Goal: Register for event/course

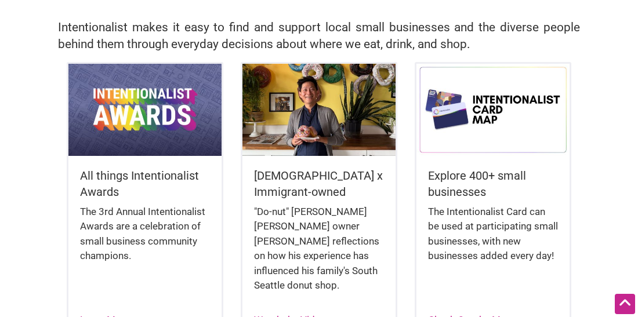
scroll to position [290, 0]
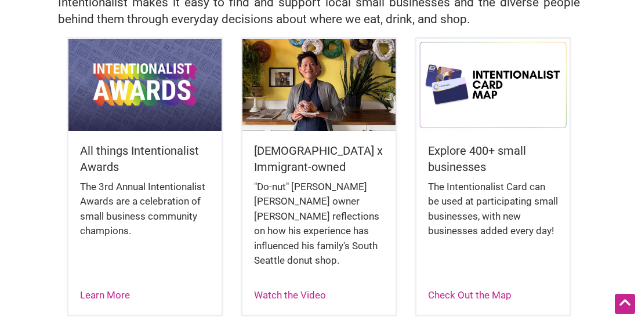
click at [135, 84] on img at bounding box center [144, 85] width 153 height 92
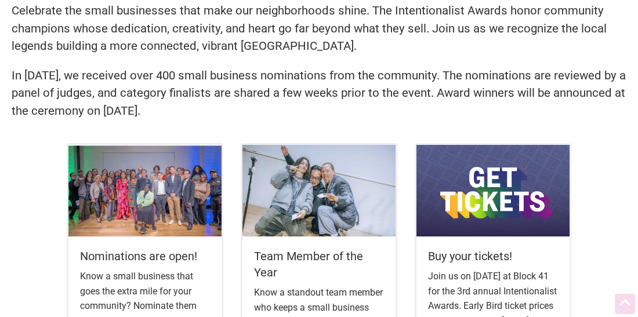
scroll to position [439, 0]
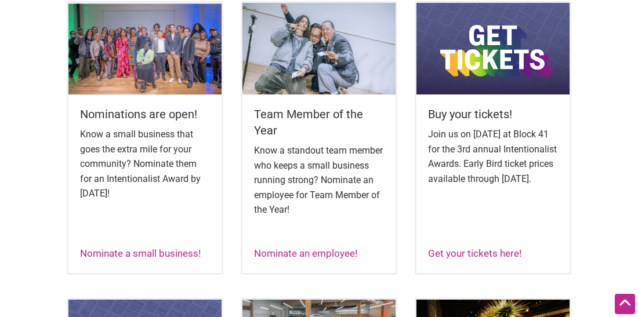
click at [511, 230] on div "Buy your tickets! Join us on [DATE] at Block 41 for the 3rd annual Intentionali…" at bounding box center [493, 163] width 153 height 136
click at [501, 251] on link "Get your tickets here!" at bounding box center [474, 254] width 93 height 12
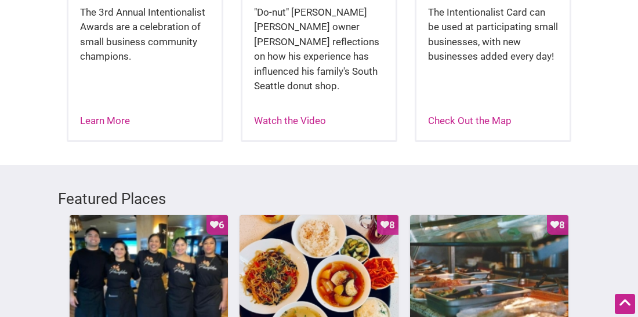
scroll to position [464, 0]
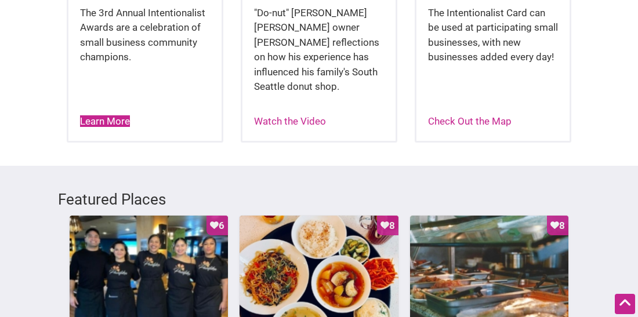
click at [118, 123] on link "Learn More" at bounding box center [105, 122] width 50 height 12
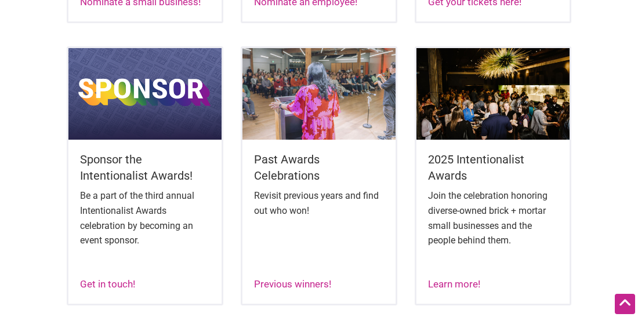
scroll to position [697, 0]
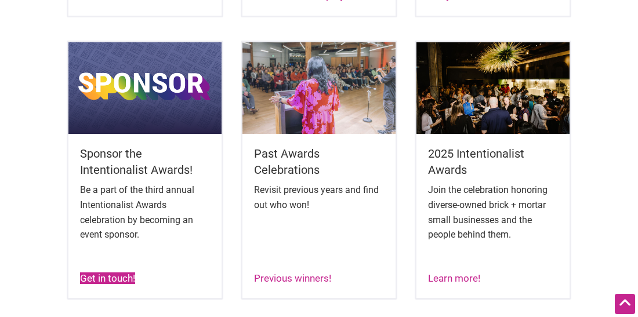
click at [118, 277] on link "Get in touch!" at bounding box center [107, 279] width 55 height 12
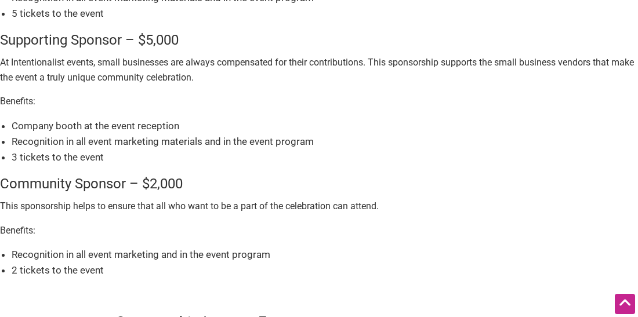
scroll to position [290, 0]
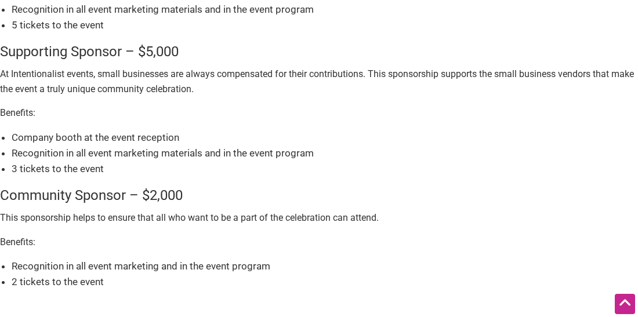
drag, startPoint x: 160, startPoint y: 71, endPoint x: 189, endPoint y: 52, distance: 34.6
click at [160, 71] on p "At Intentionalist events, small businesses are always compensated for their con…" at bounding box center [319, 82] width 638 height 30
